Goal: Task Accomplishment & Management: Manage account settings

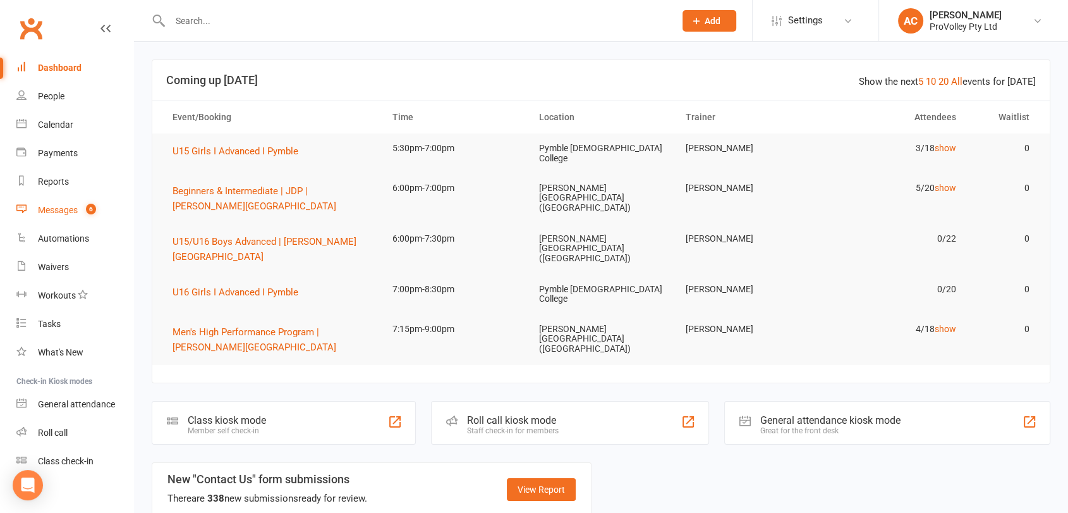
click at [61, 210] on div "Messages" at bounding box center [58, 210] width 40 height 10
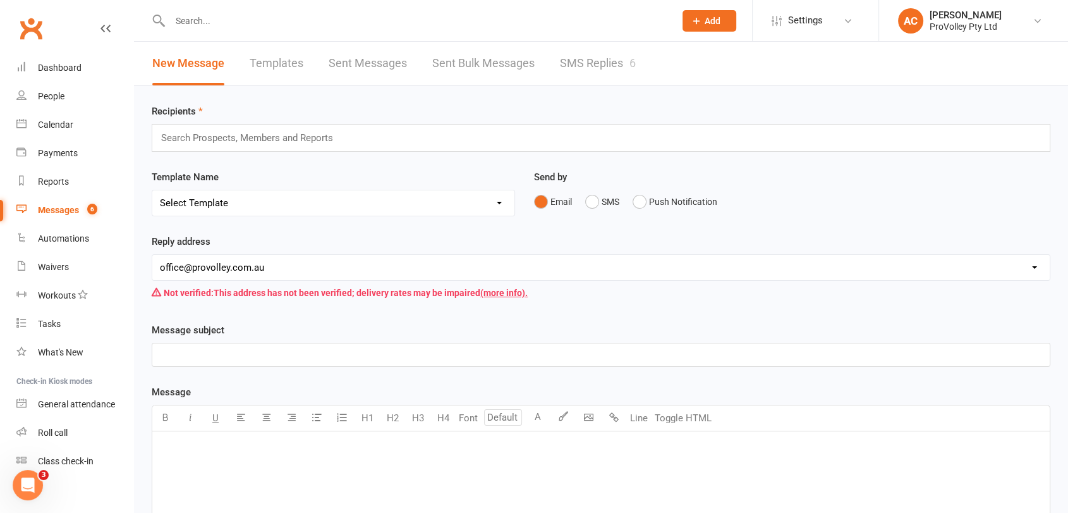
click at [608, 61] on link "SMS Replies 6" at bounding box center [598, 64] width 76 height 44
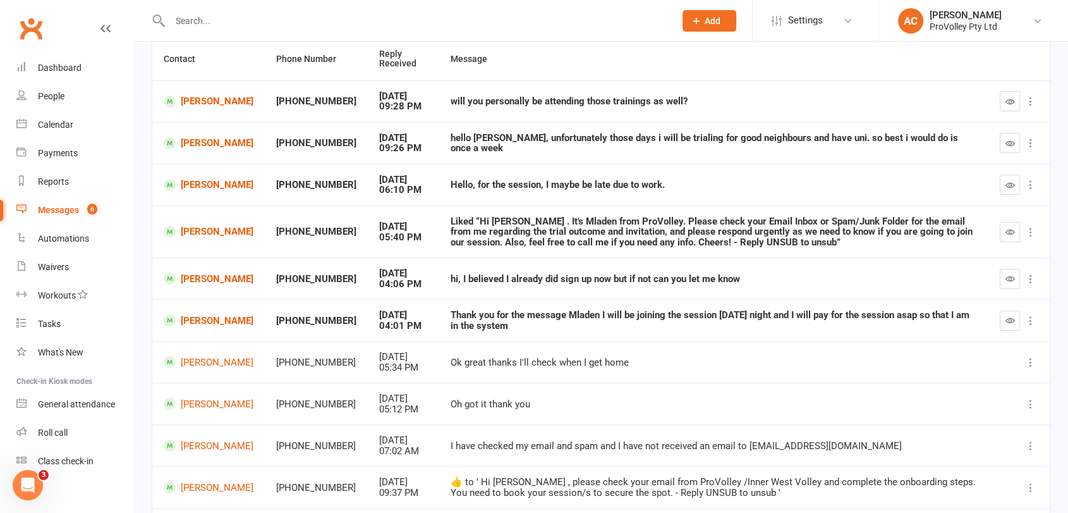
scroll to position [140, 0]
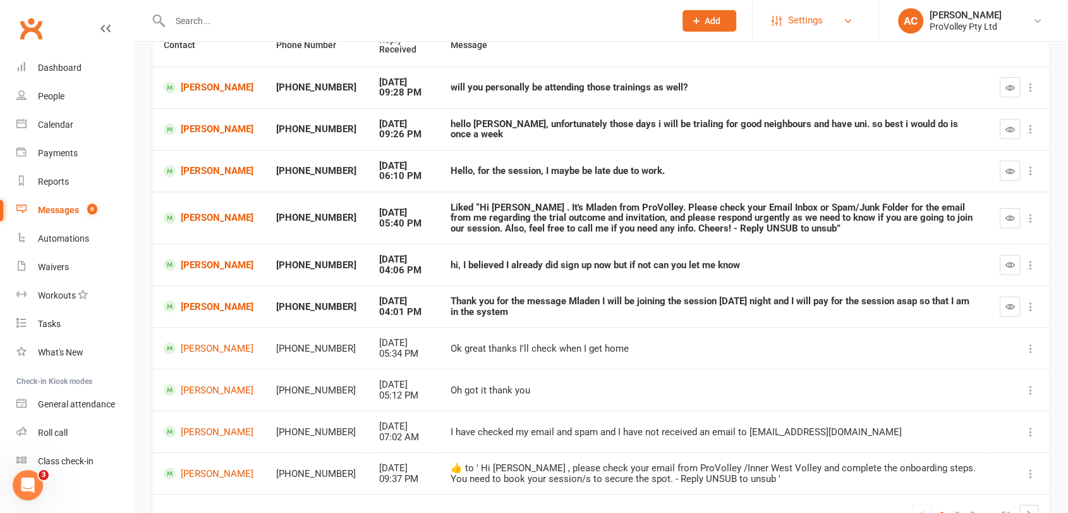
click at [826, 21] on link "Settings" at bounding box center [816, 20] width 88 height 28
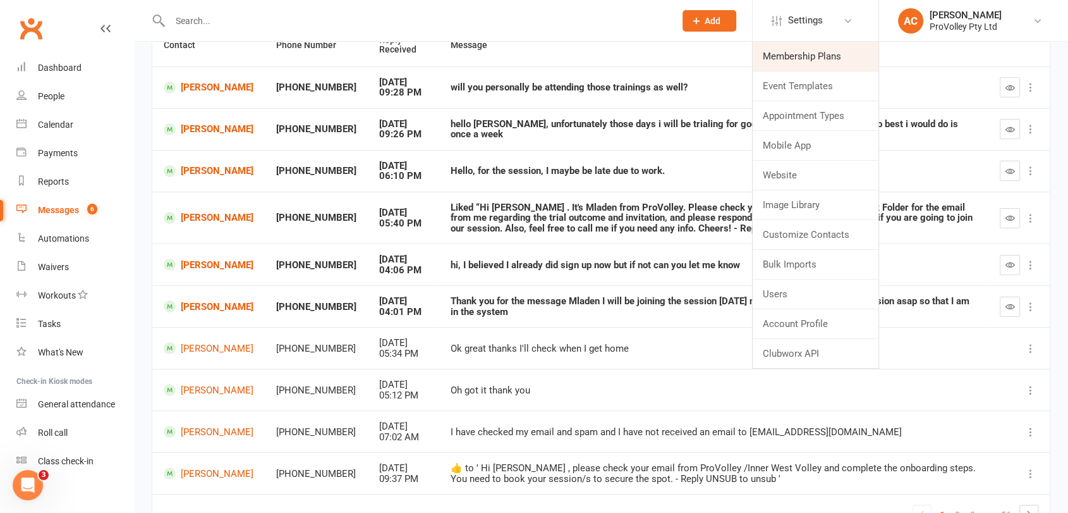
click at [811, 50] on link "Membership Plans" at bounding box center [816, 56] width 126 height 29
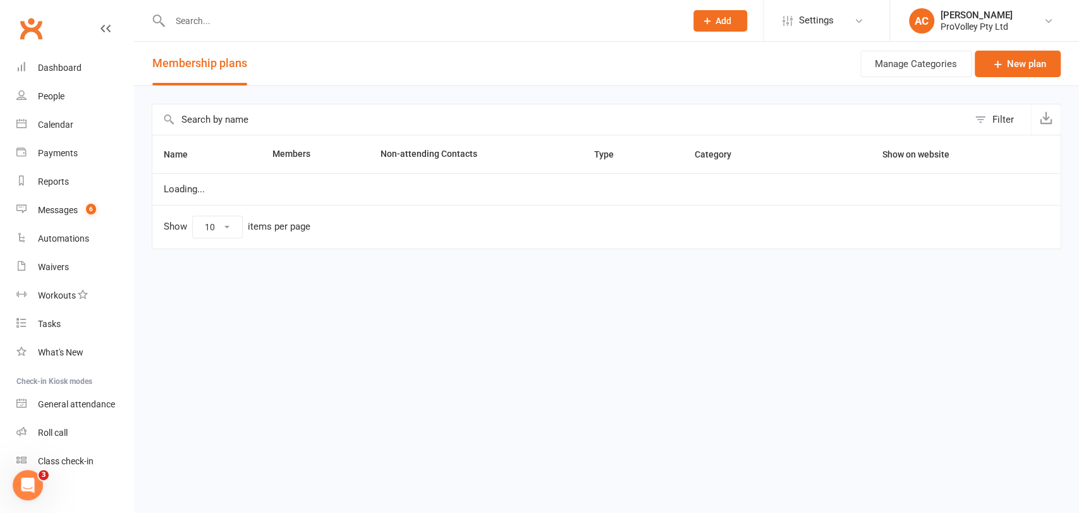
select select "100"
click at [262, 31] on div at bounding box center [414, 20] width 525 height 41
click at [258, 21] on input "text" at bounding box center [421, 21] width 511 height 18
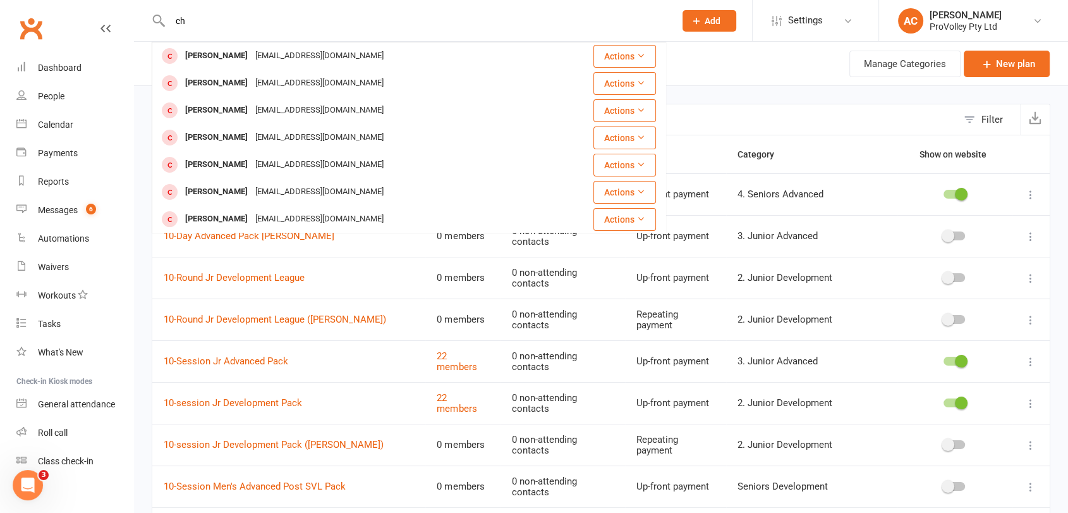
type input "c"
type input "b"
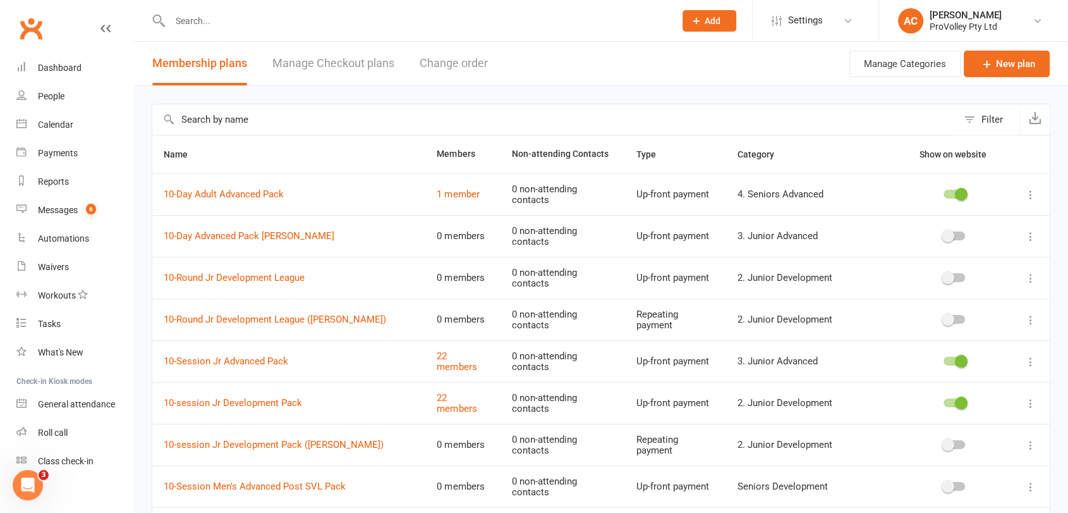
click at [264, 123] on input "text" at bounding box center [554, 119] width 805 height 30
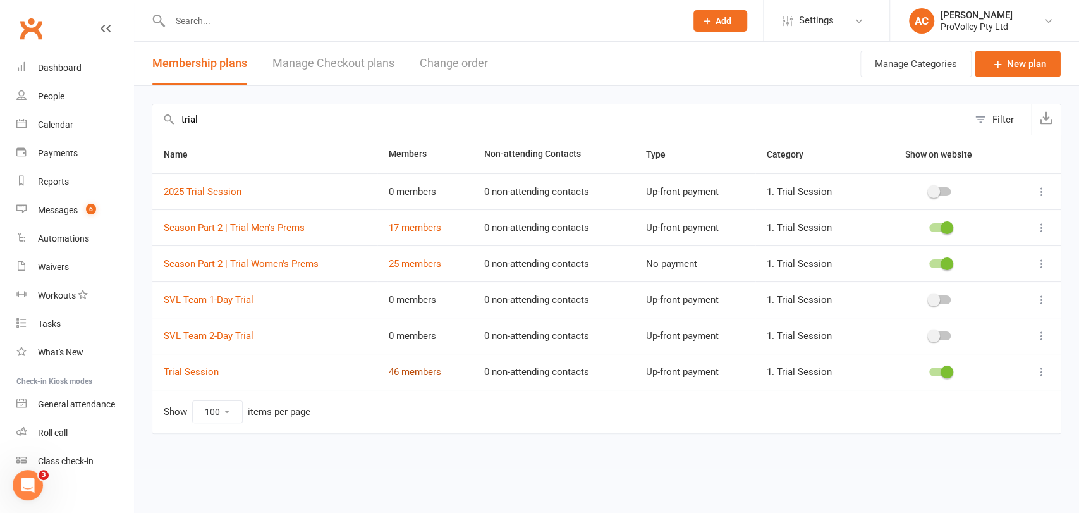
type input "trial"
click at [420, 373] on link "46 members" at bounding box center [415, 371] width 52 height 11
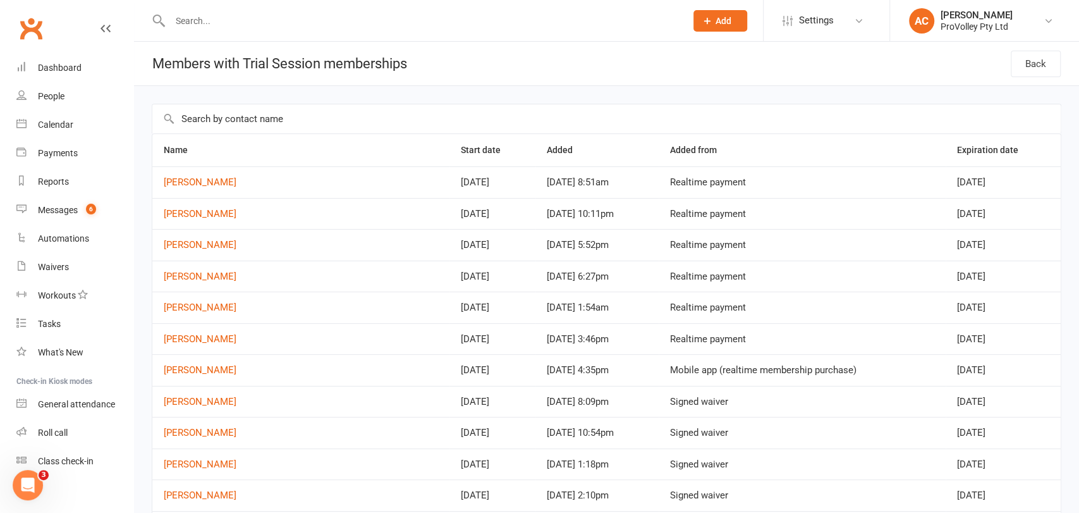
select select "100"
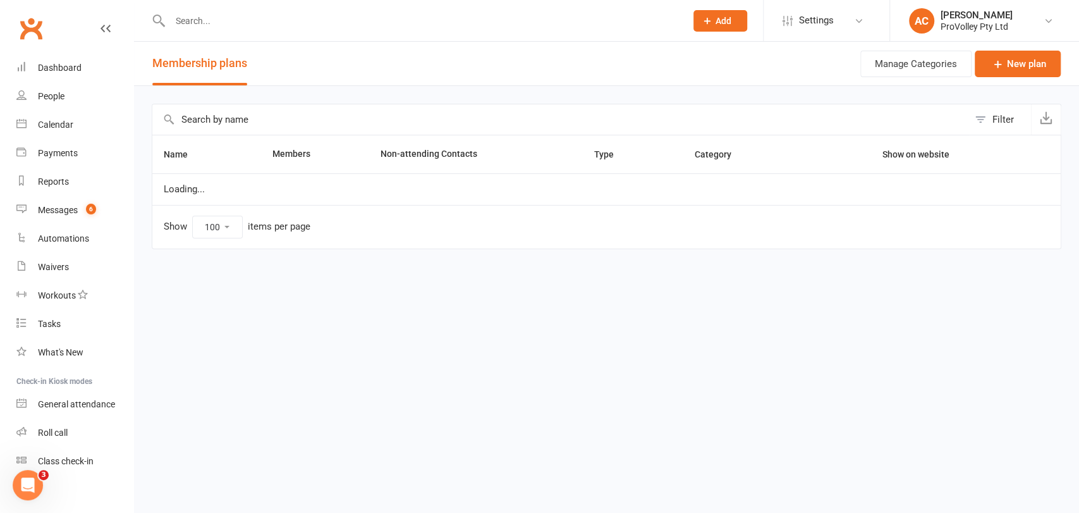
click at [240, 121] on input "text" at bounding box center [560, 119] width 816 height 30
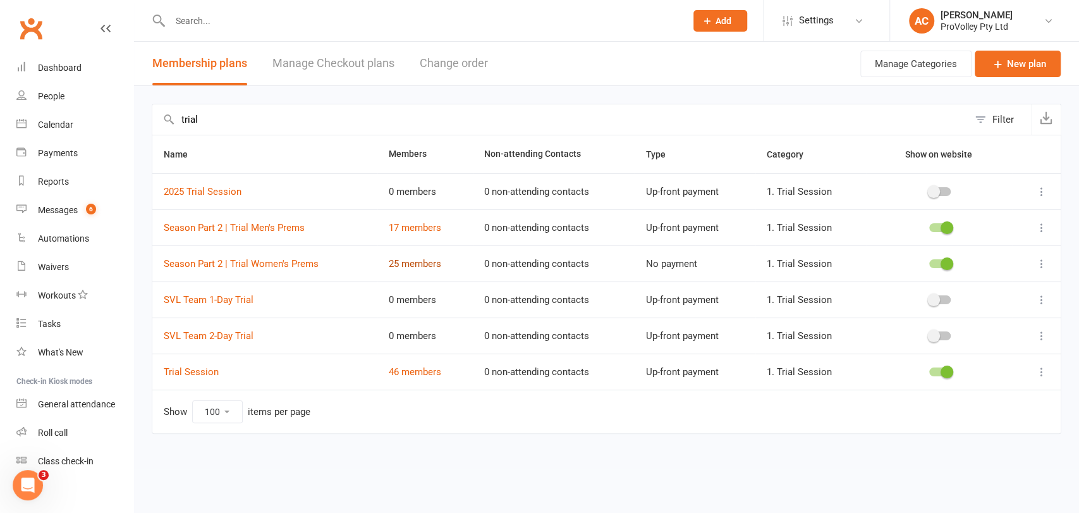
type input "trial"
click at [415, 264] on link "25 members" at bounding box center [415, 263] width 52 height 11
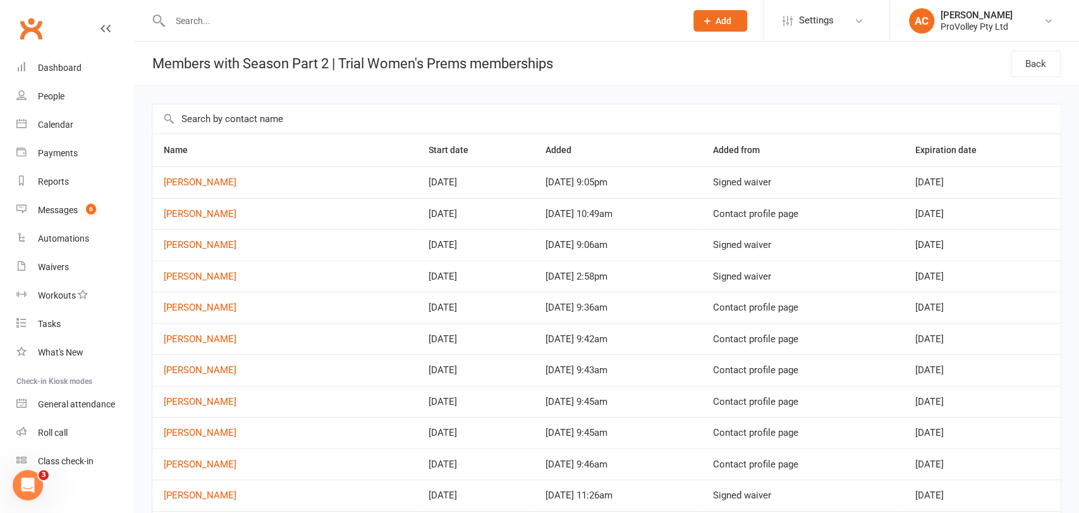
select select "100"
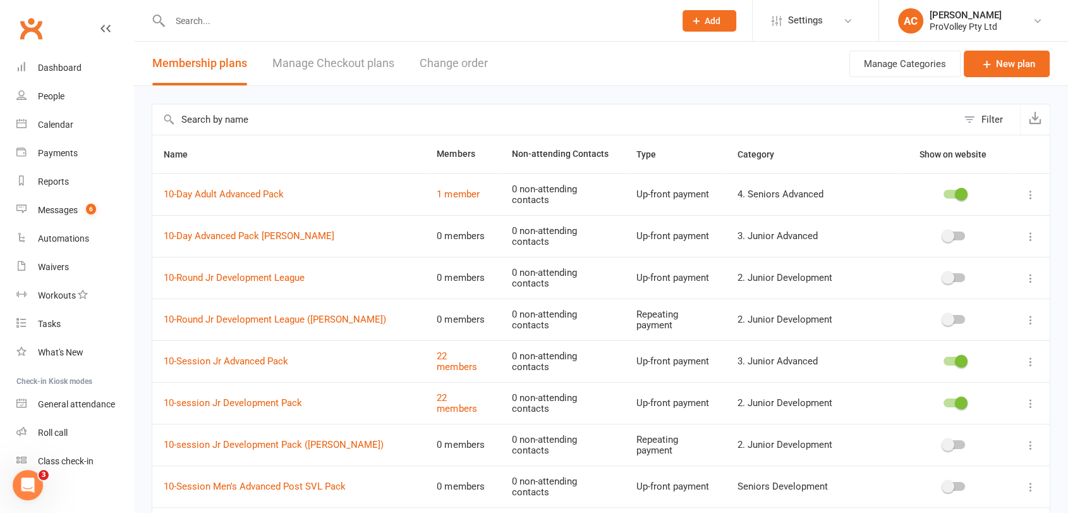
click at [278, 123] on input "text" at bounding box center [554, 119] width 805 height 30
type input "trial"
